Goal: Share content: Share content

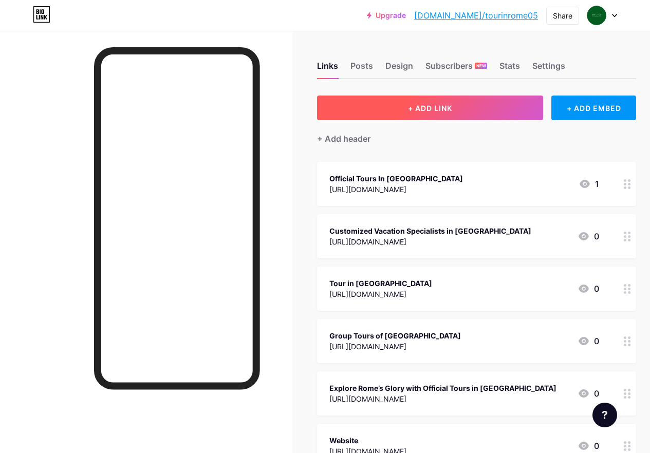
click at [475, 116] on button "+ ADD LINK" at bounding box center [430, 108] width 226 height 25
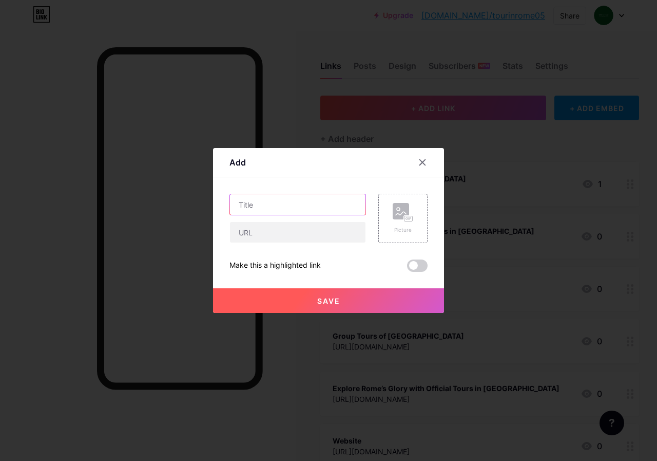
click at [263, 200] on input "text" at bounding box center [298, 204] width 136 height 21
paste input "[URL][DOMAIN_NAME]"
type input "[URL][DOMAIN_NAME]"
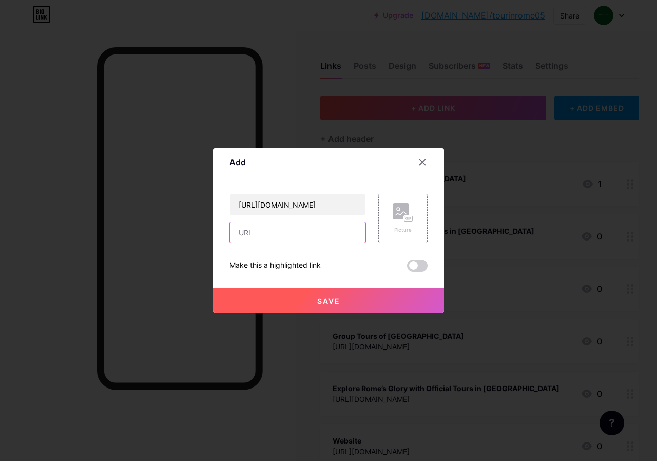
scroll to position [0, 0]
click at [280, 238] on input "text" at bounding box center [298, 232] width 136 height 21
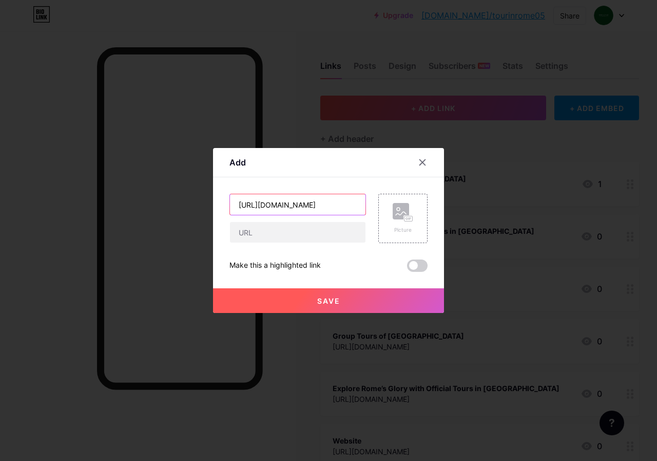
click at [288, 207] on input "[URL][DOMAIN_NAME]" at bounding box center [298, 204] width 136 height 21
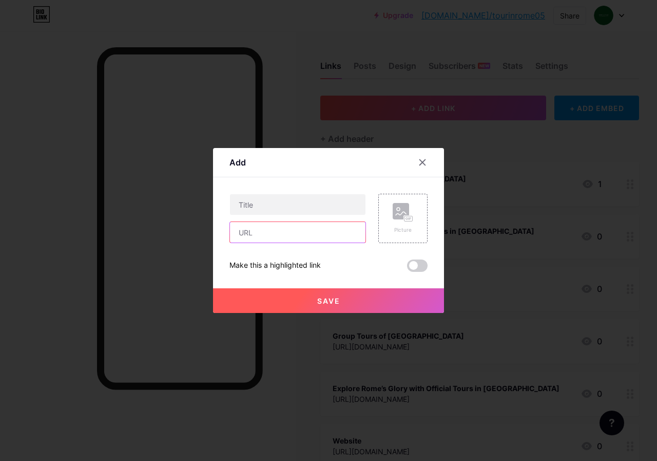
click at [295, 226] on input "text" at bounding box center [298, 232] width 136 height 21
paste input "[URL][DOMAIN_NAME]"
type input "[URL][DOMAIN_NAME]"
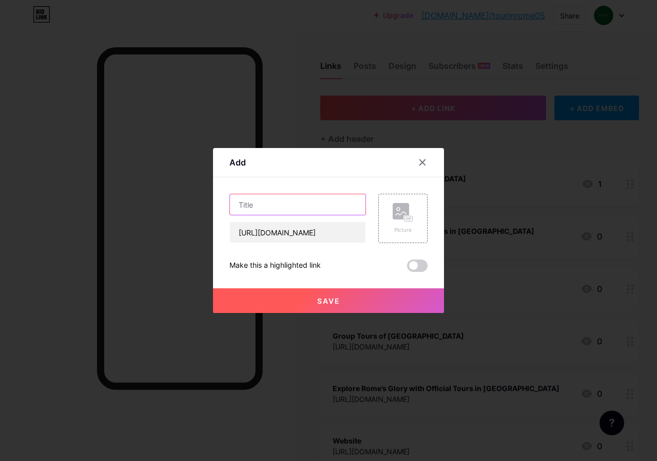
scroll to position [0, 0]
click at [286, 206] on input "text" at bounding box center [298, 204] width 136 height 21
paste input "Customized Vacation Specialists in [GEOGRAPHIC_DATA]"
type input "Customized Vacation Specialists in [GEOGRAPHIC_DATA]"
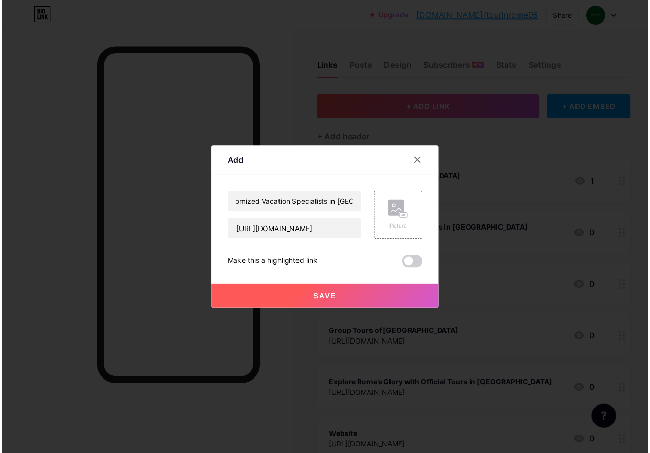
scroll to position [0, 0]
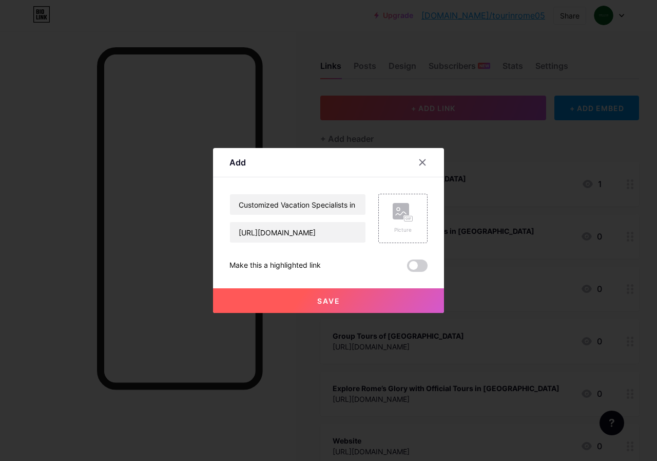
click at [325, 291] on button "Save" at bounding box center [328, 300] width 231 height 25
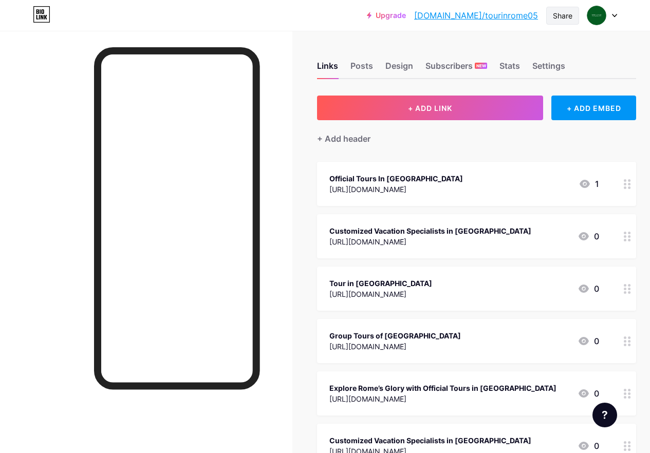
click at [561, 12] on div "Share" at bounding box center [563, 15] width 20 height 11
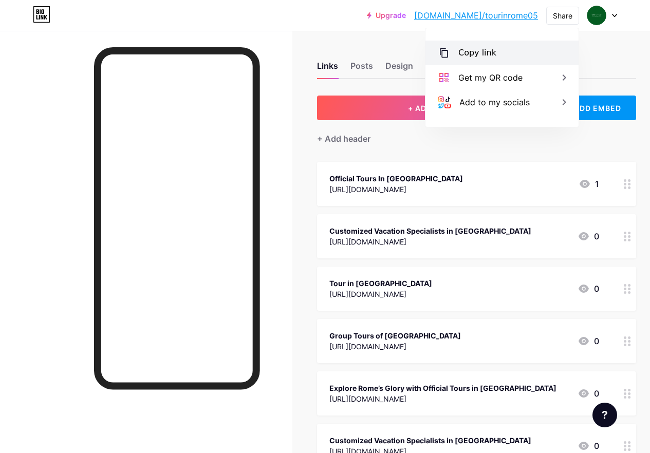
click at [517, 58] on div "Copy link" at bounding box center [501, 53] width 153 height 25
